Goal: Complete application form

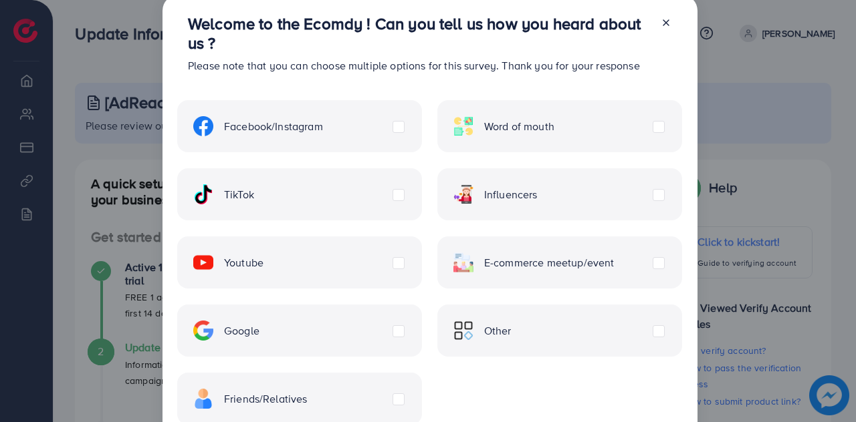
scroll to position [23, 0]
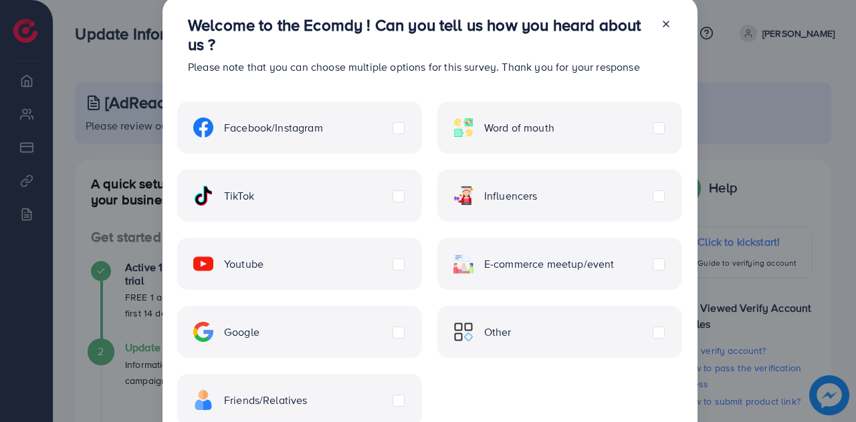
click at [368, 124] on div "Facebook/Instagram" at bounding box center [299, 128] width 245 height 52
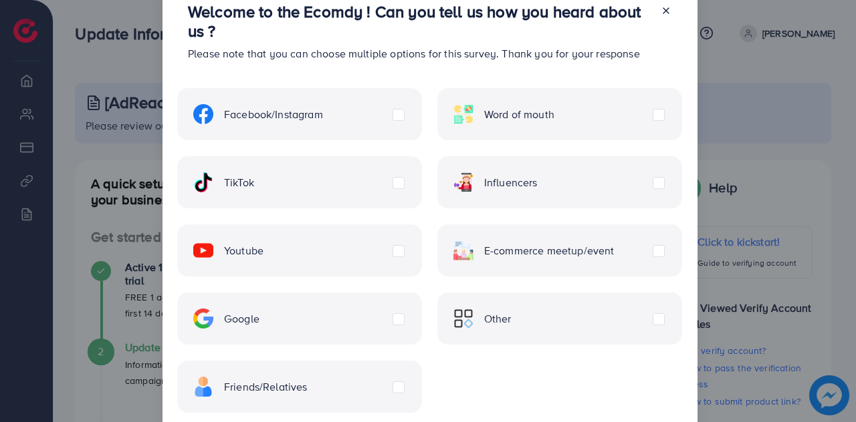
click at [323, 115] on label "Facebook/Instagram" at bounding box center [258, 114] width 130 height 20
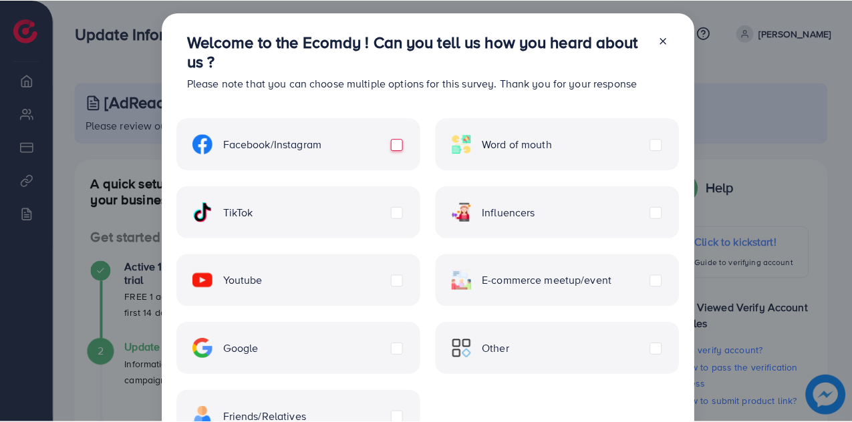
scroll to position [114, 0]
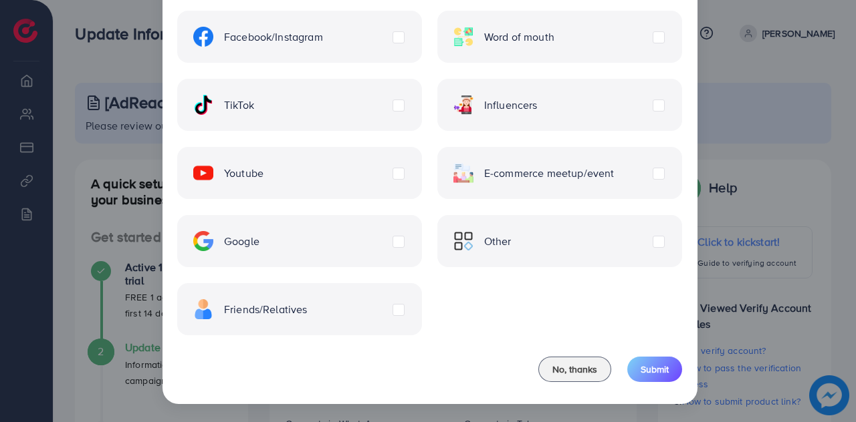
click at [254, 101] on label "TikTok" at bounding box center [223, 105] width 61 height 20
click at [403, 175] on div "Youtube" at bounding box center [299, 173] width 245 height 52
click at [263, 175] on label "Youtube" at bounding box center [228, 173] width 70 height 20
click at [661, 370] on span "Submit" at bounding box center [654, 369] width 28 height 13
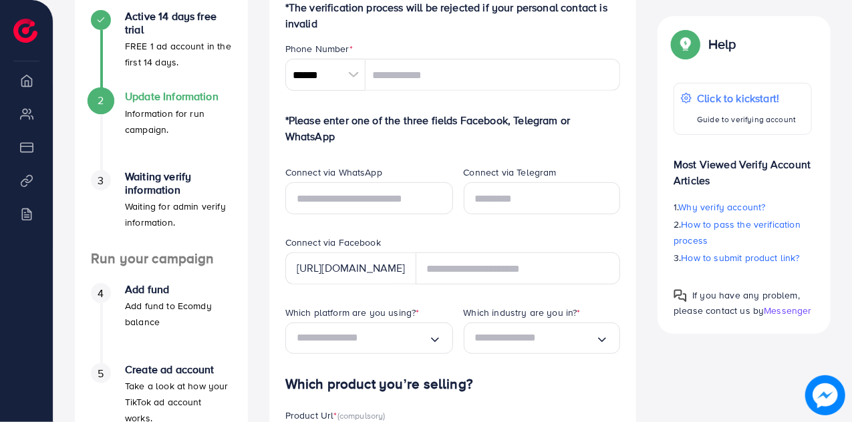
scroll to position [251, 0]
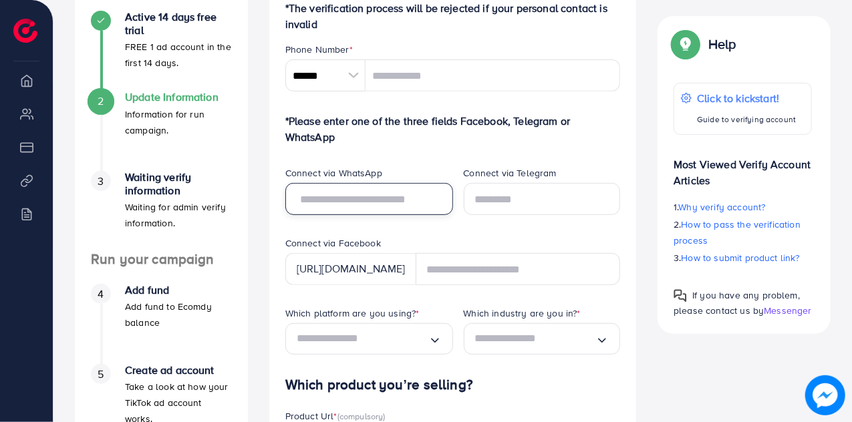
click at [416, 193] on input "text" at bounding box center [369, 199] width 168 height 32
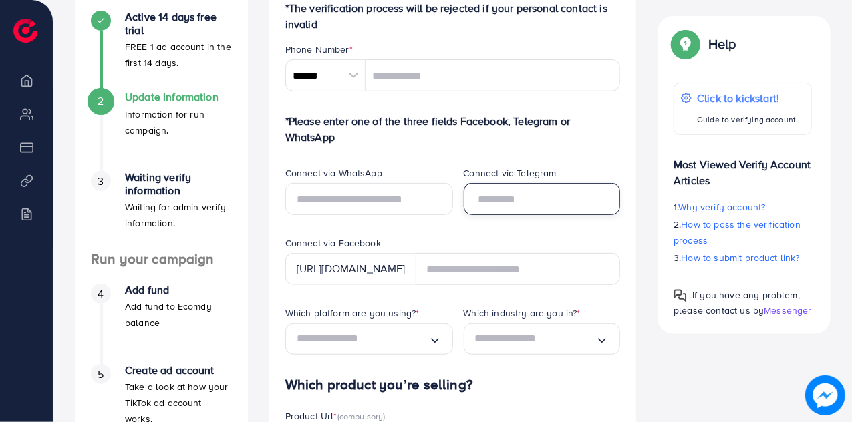
click at [488, 202] on input "text" at bounding box center [542, 199] width 157 height 32
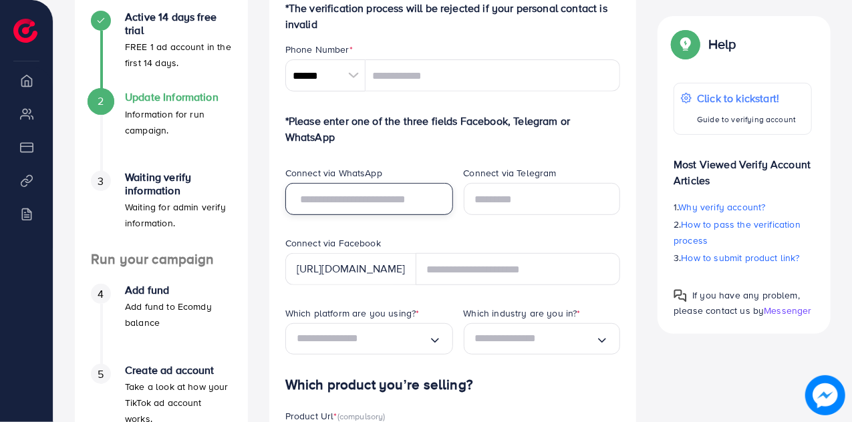
click at [429, 192] on input "text" at bounding box center [369, 199] width 168 height 32
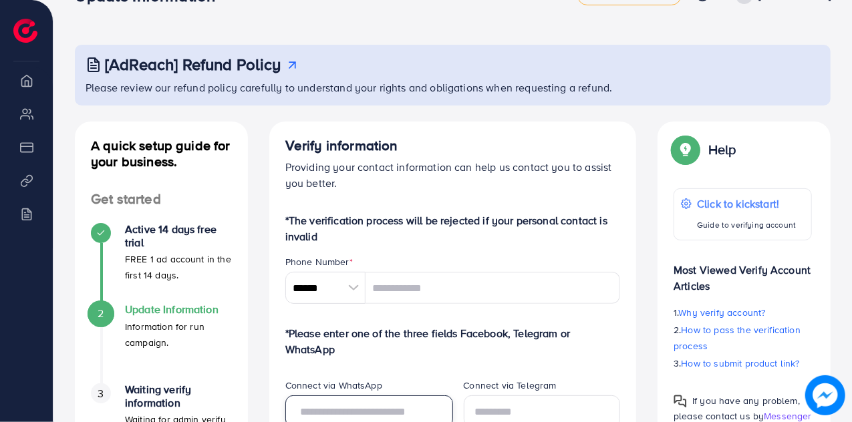
scroll to position [37, 0]
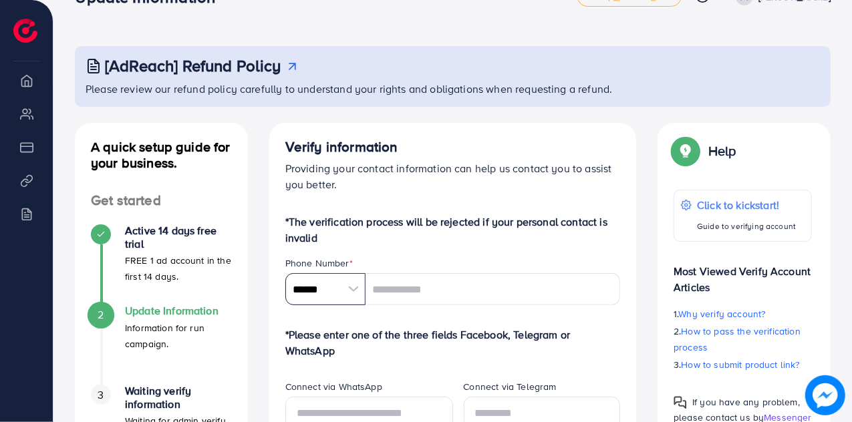
click at [323, 277] on input "******" at bounding box center [325, 289] width 80 height 32
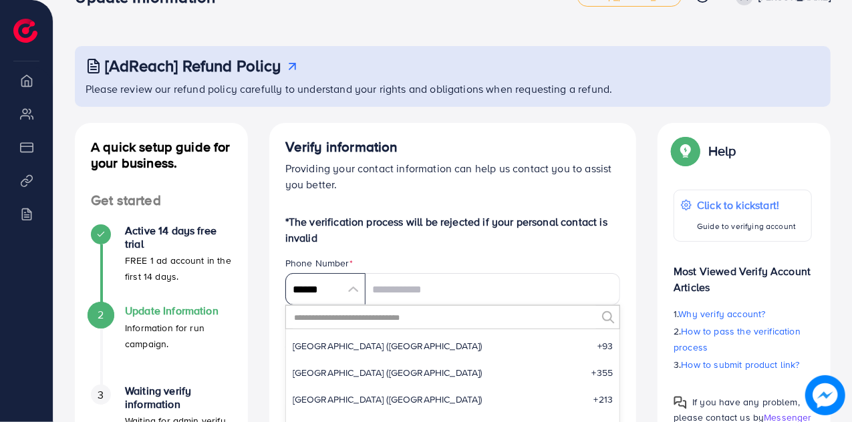
scroll to position [6206, 0]
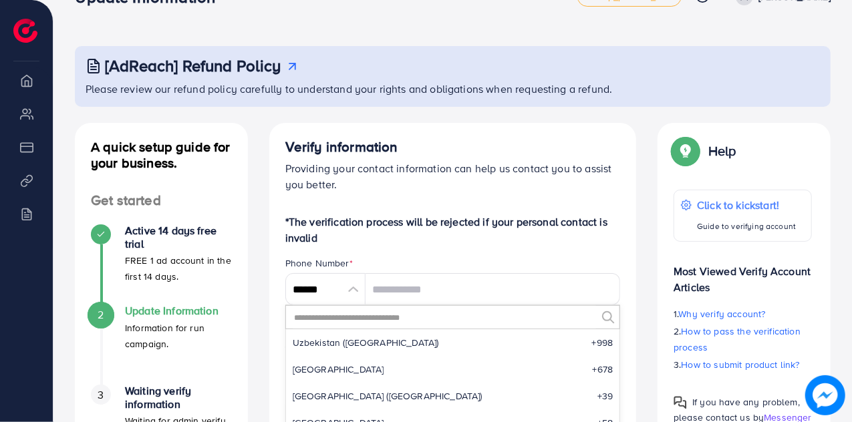
click at [362, 316] on input "text" at bounding box center [445, 317] width 304 height 23
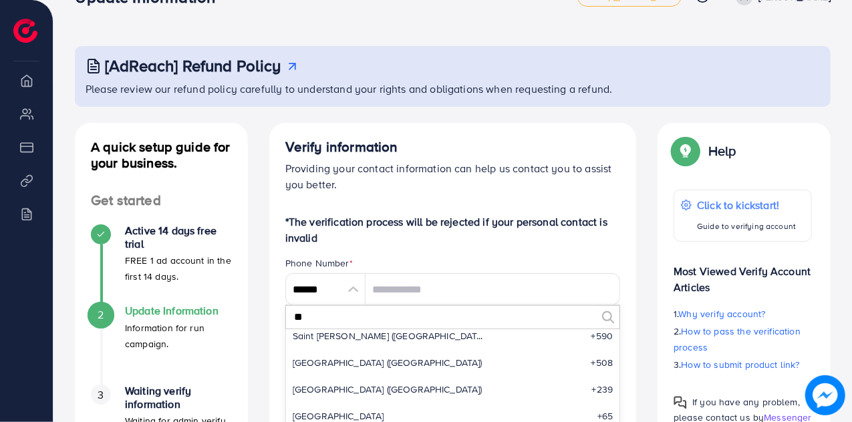
scroll to position [0, 0]
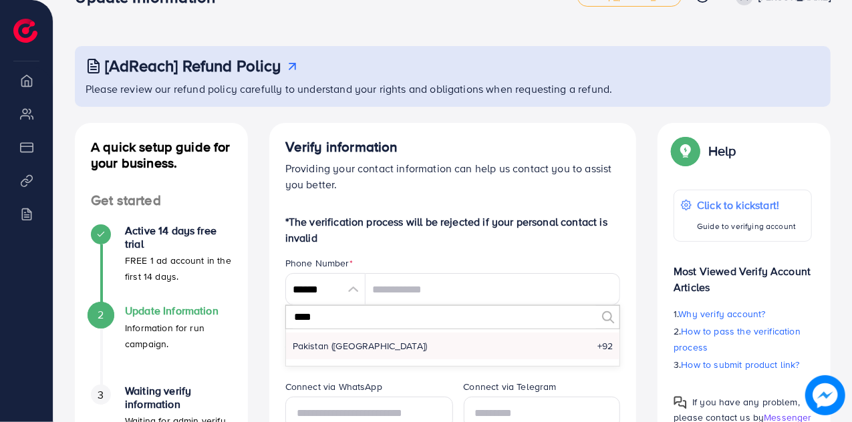
type input "****"
click at [365, 346] on li "Pakistan (‫[GEOGRAPHIC_DATA]‬‎) +92" at bounding box center [453, 346] width 334 height 27
type input "******"
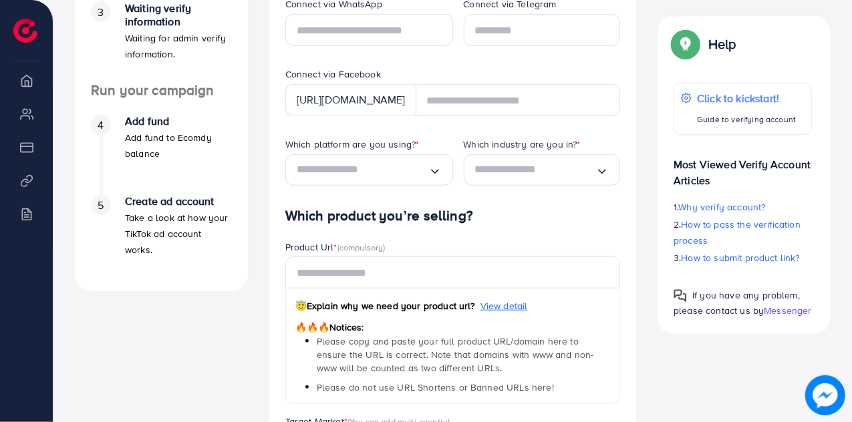
scroll to position [505, 0]
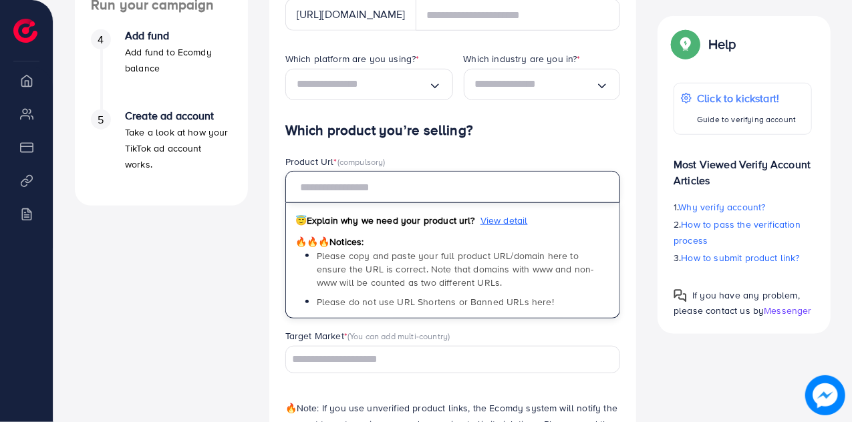
click at [404, 180] on input "text" at bounding box center [453, 187] width 336 height 32
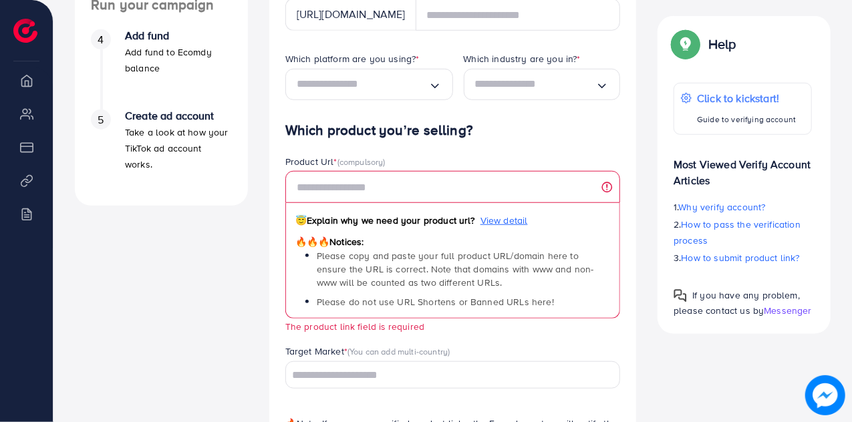
click at [507, 137] on h4 "Which product you’re selling?" at bounding box center [453, 130] width 336 height 17
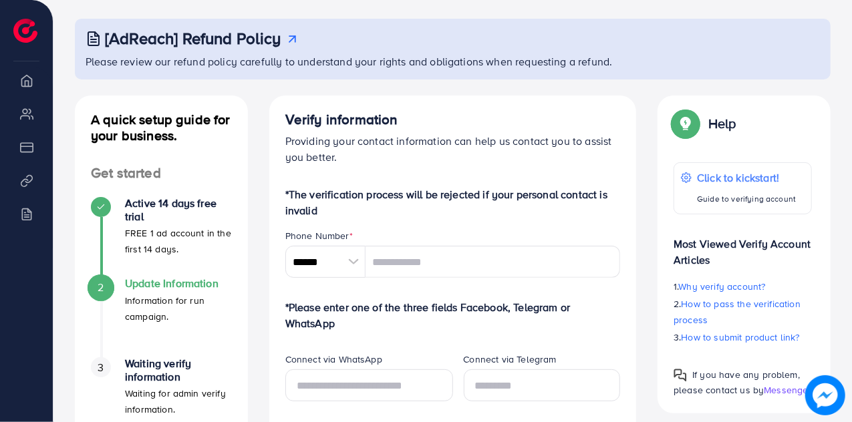
scroll to position [63, 0]
